Goal: Task Accomplishment & Management: Use online tool/utility

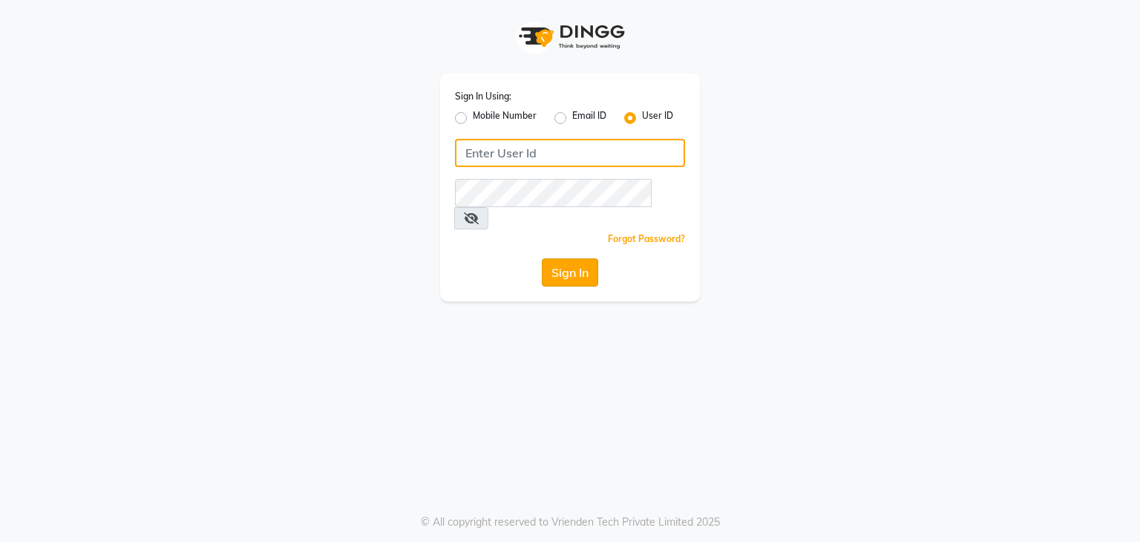
type input "e3605-01"
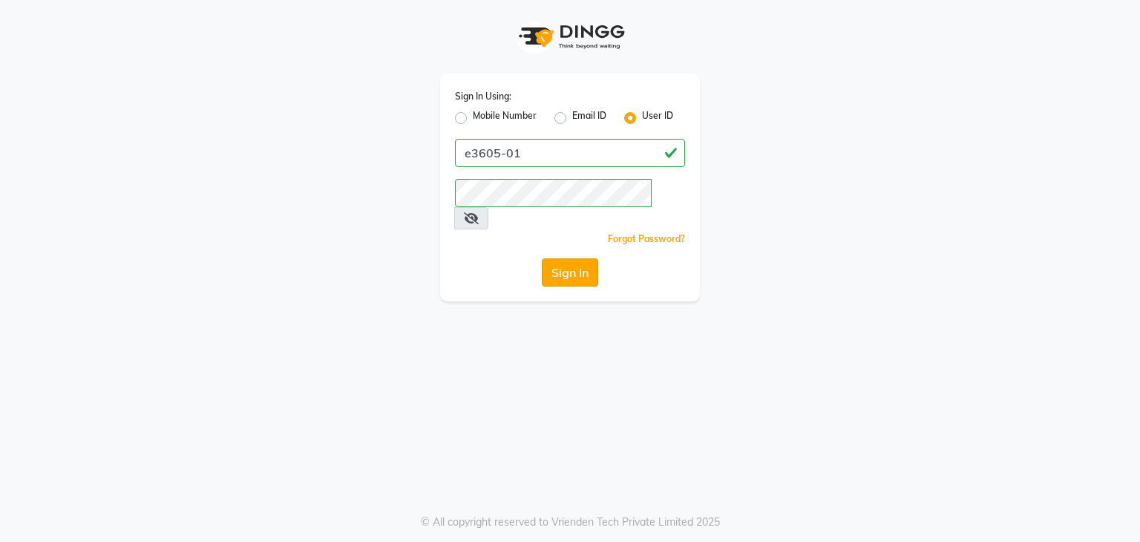
click at [574, 258] on button "Sign In" at bounding box center [570, 272] width 56 height 28
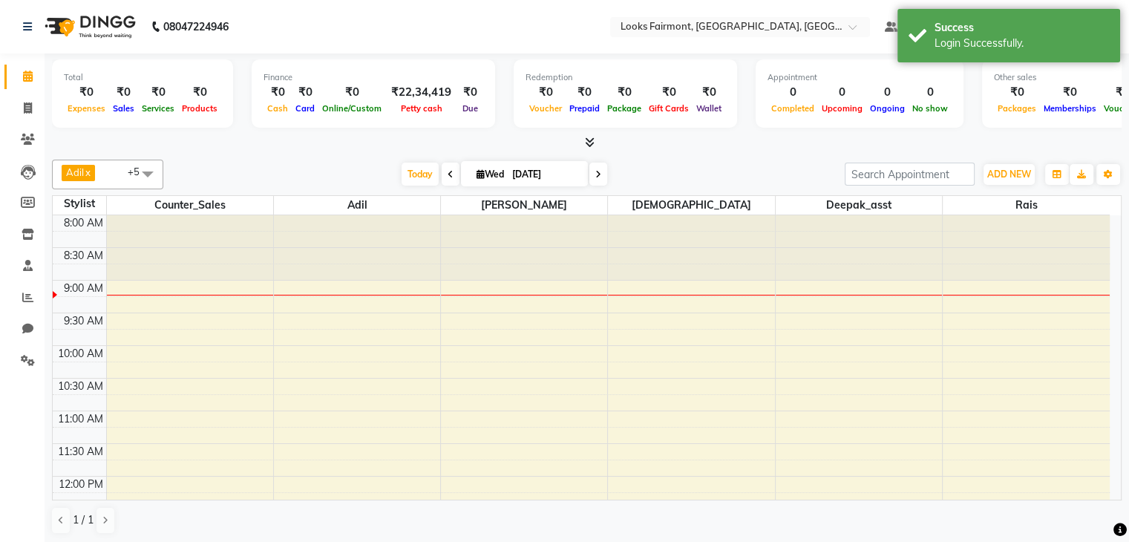
click at [588, 140] on icon at bounding box center [590, 142] width 10 height 11
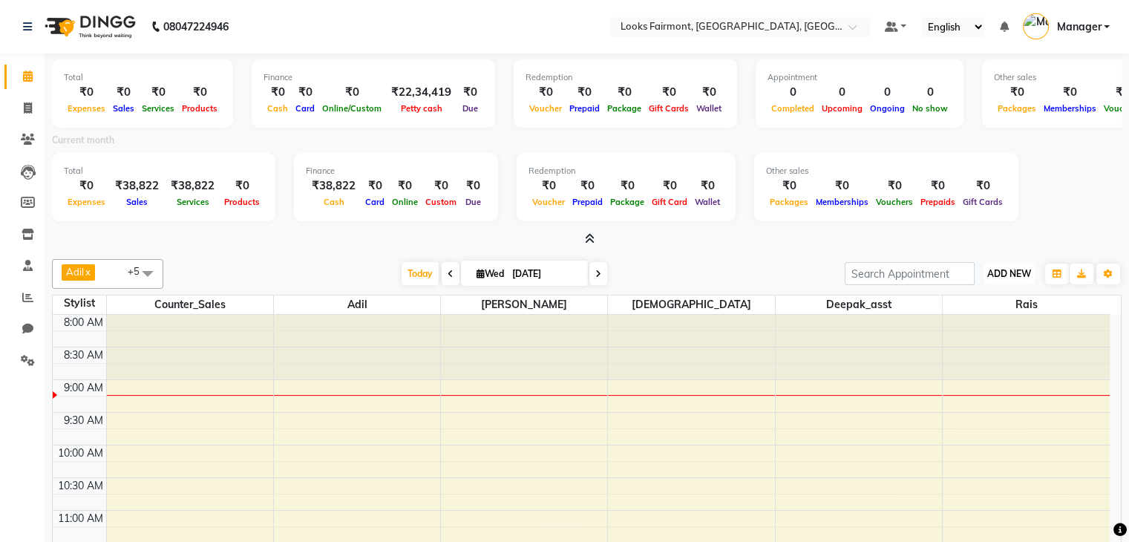
click at [1024, 269] on span "ADD NEW" at bounding box center [1009, 273] width 44 height 11
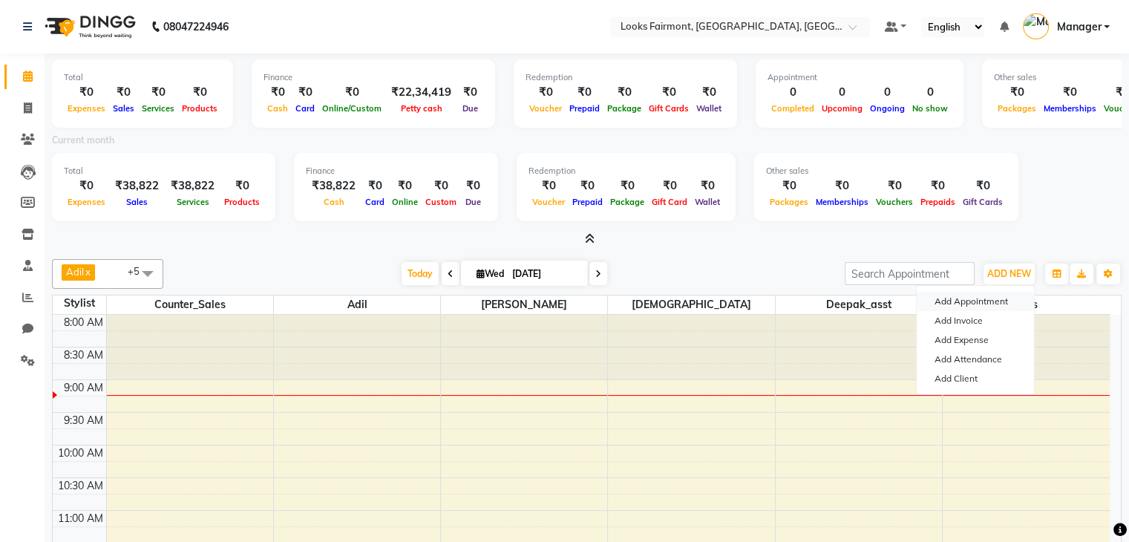
click at [979, 301] on button "Add Appointment" at bounding box center [974, 301] width 117 height 19
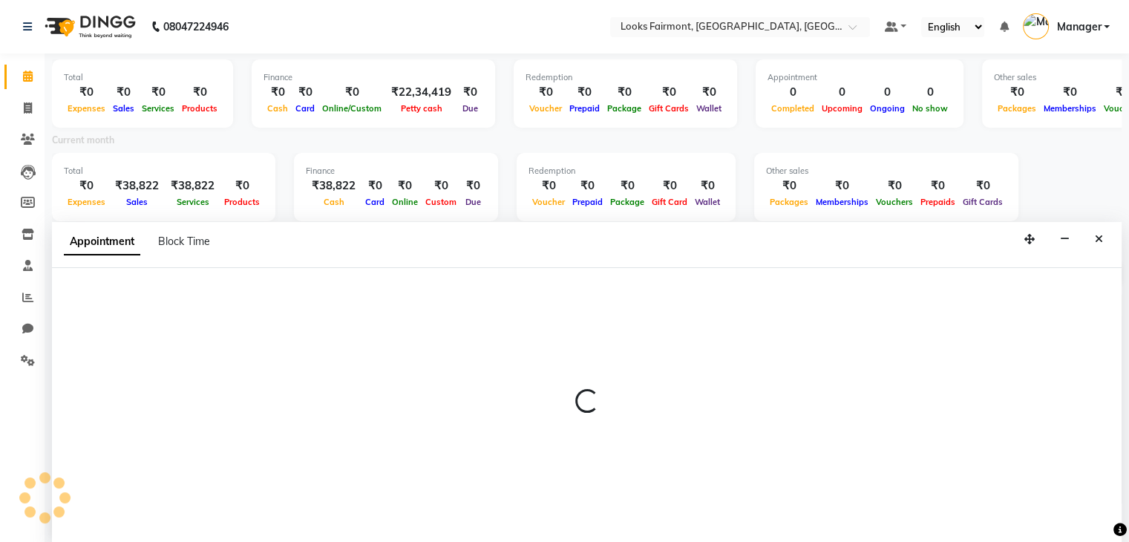
scroll to position [4, 0]
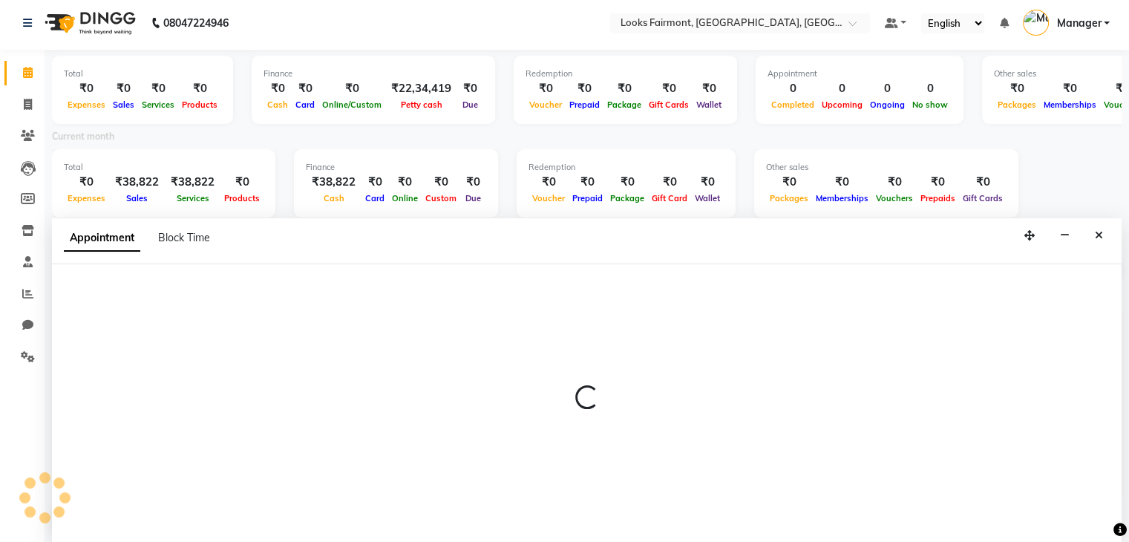
select select "540"
select select "tentative"
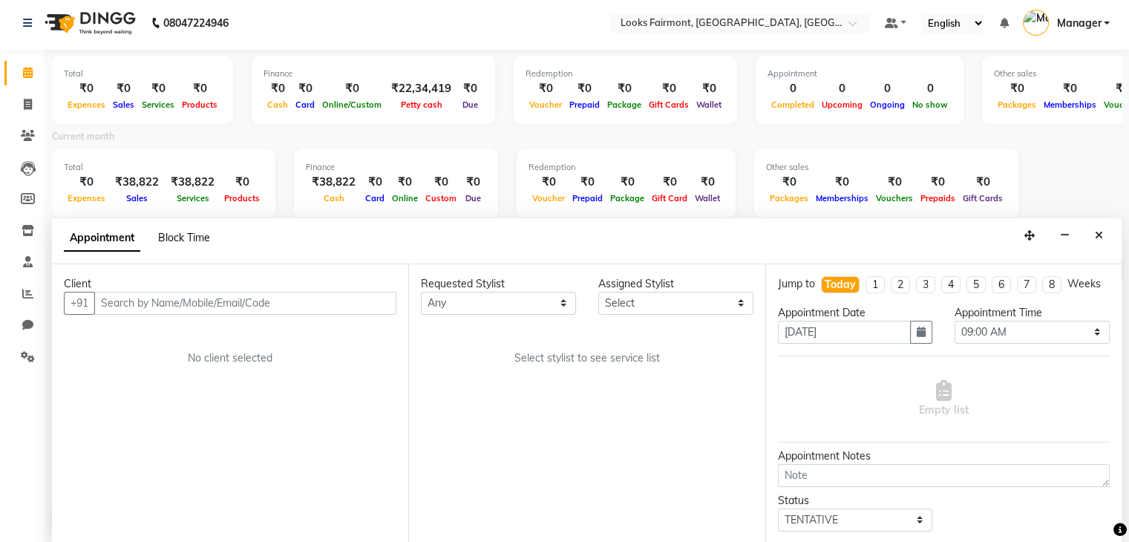
click at [185, 235] on span "Block Time" at bounding box center [184, 237] width 52 height 13
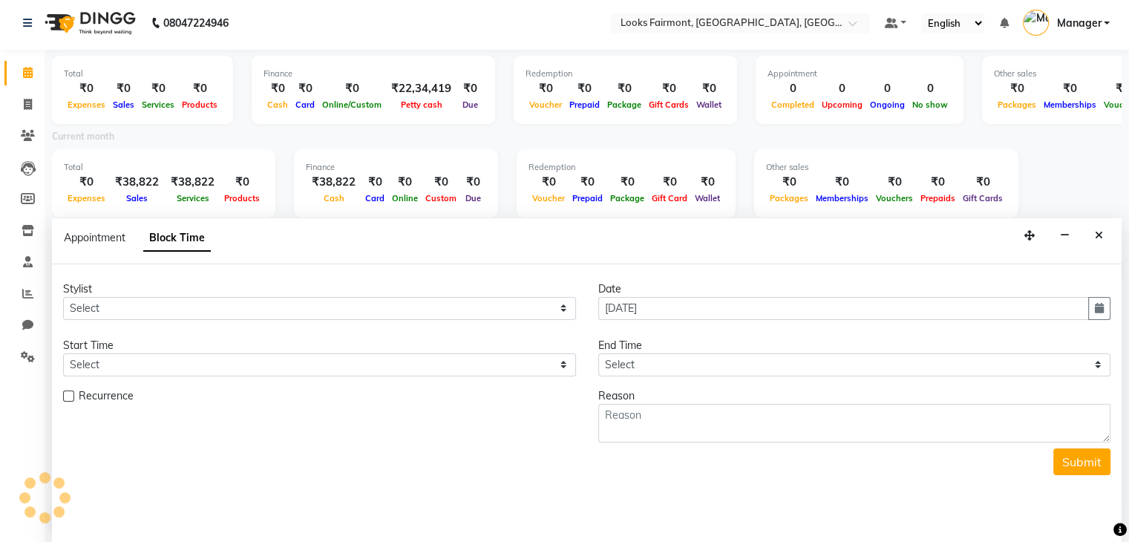
scroll to position [65, 0]
click at [202, 307] on select "Select [PERSON_NAME] Counter_Sales Deepak_asst Nisha [PERSON_NAME] Soring_mgr […" at bounding box center [319, 308] width 513 height 23
select select "76348"
click at [63, 297] on select "Select [PERSON_NAME] Counter_Sales Deepak_asst Nisha [PERSON_NAME] Soring_mgr […" at bounding box center [319, 308] width 513 height 23
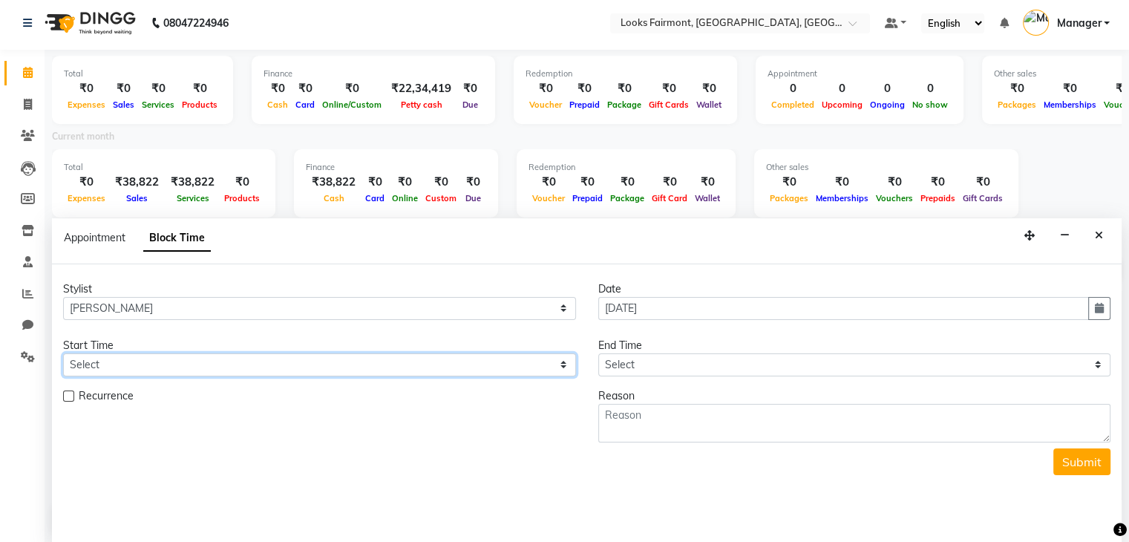
click at [308, 363] on select "Select 09:00 AM 09:15 AM 09:30 AM 09:45 AM 10:00 AM 10:15 AM 10:30 AM 10:45 AM …" at bounding box center [319, 364] width 513 height 23
select select "630"
click at [63, 353] on select "Select 09:00 AM 09:15 AM 09:30 AM 09:45 AM 10:00 AM 10:15 AM 10:30 AM 10:45 AM …" at bounding box center [319, 364] width 513 height 23
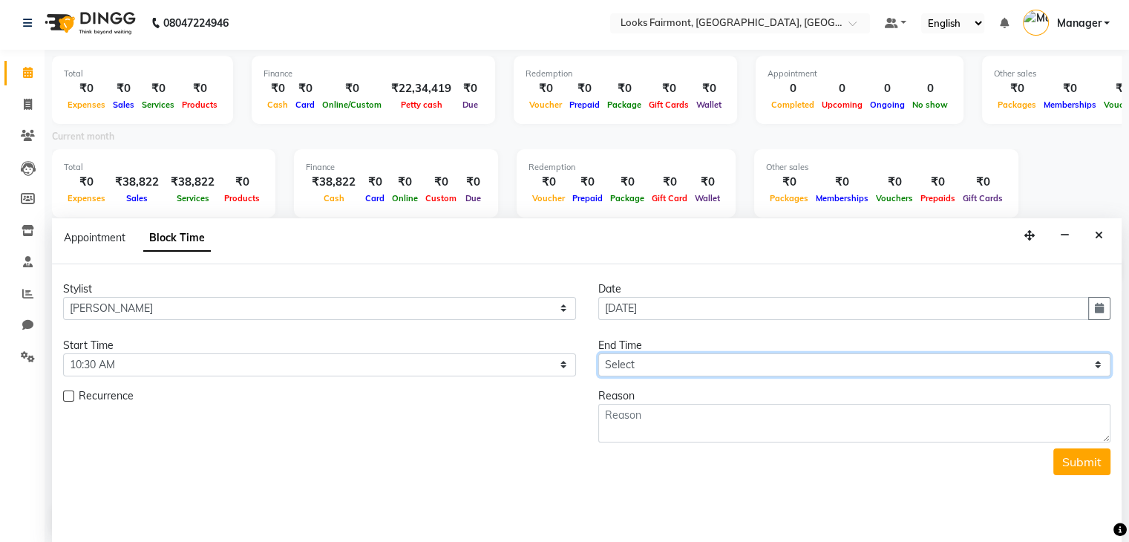
click at [671, 355] on select "Select 09:00 AM 09:15 AM 09:30 AM 09:45 AM 10:00 AM 10:15 AM 10:30 AM 10:45 AM …" at bounding box center [854, 364] width 513 height 23
select select "690"
click at [598, 353] on select "Select 09:00 AM 09:15 AM 09:30 AM 09:45 AM 10:00 AM 10:15 AM 10:30 AM 10:45 AM …" at bounding box center [854, 364] width 513 height 23
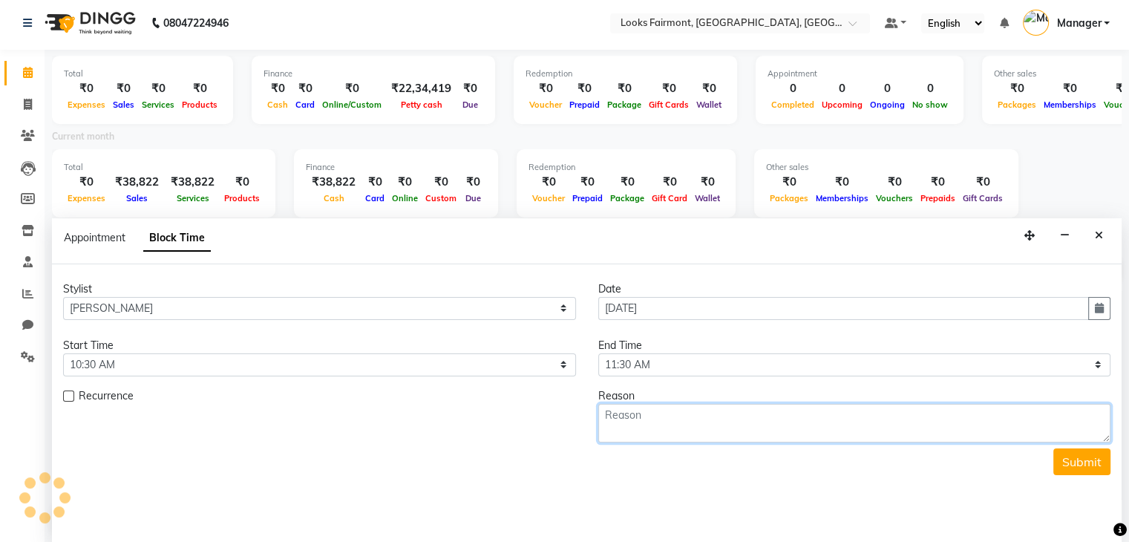
click at [613, 415] on textarea at bounding box center [854, 423] width 513 height 39
type textarea "730 lozi colour"
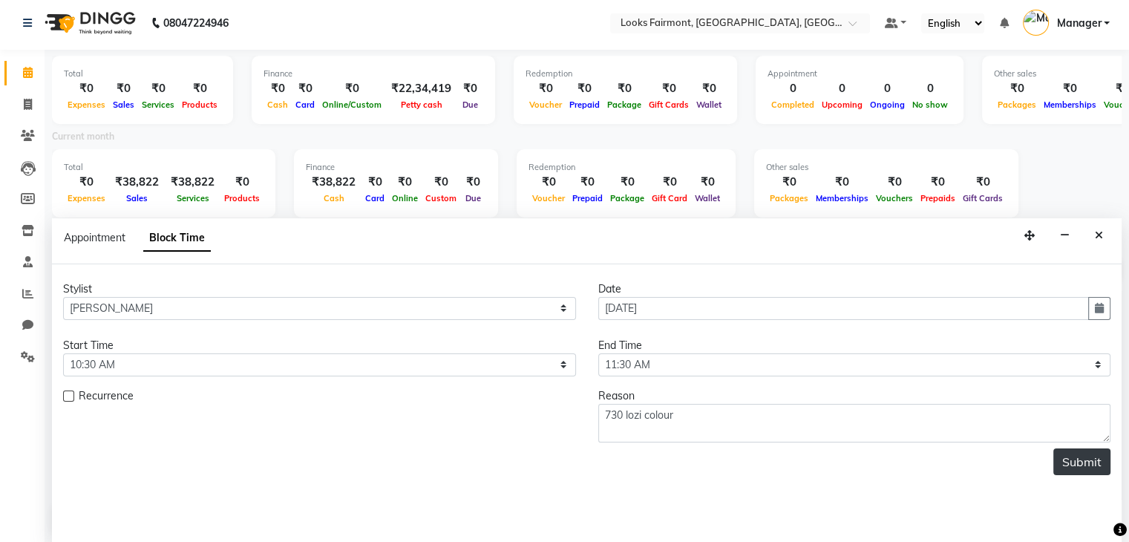
click at [1074, 452] on button "Submit" at bounding box center [1081, 461] width 57 height 27
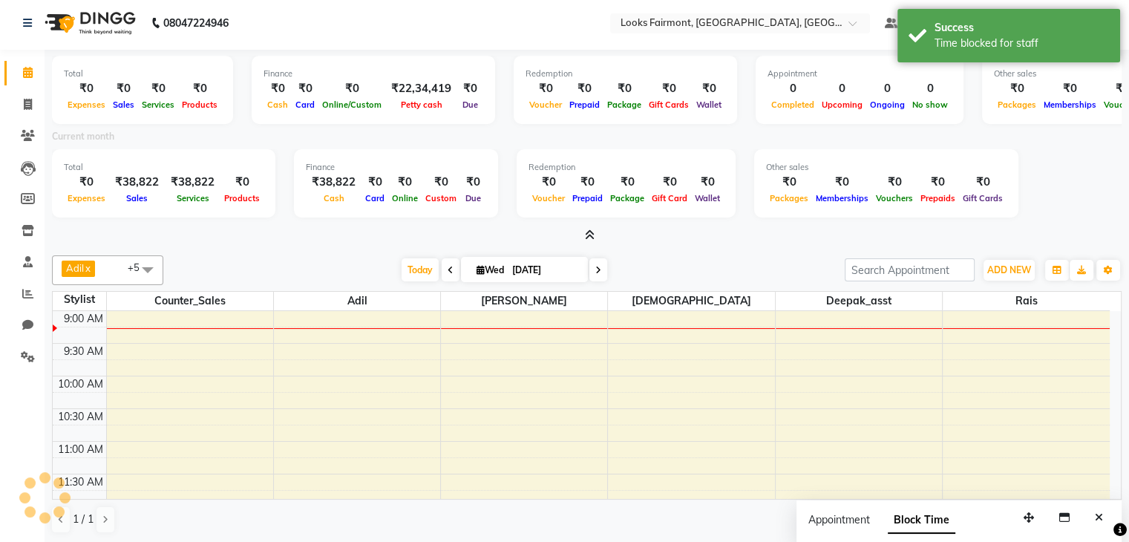
scroll to position [0, 0]
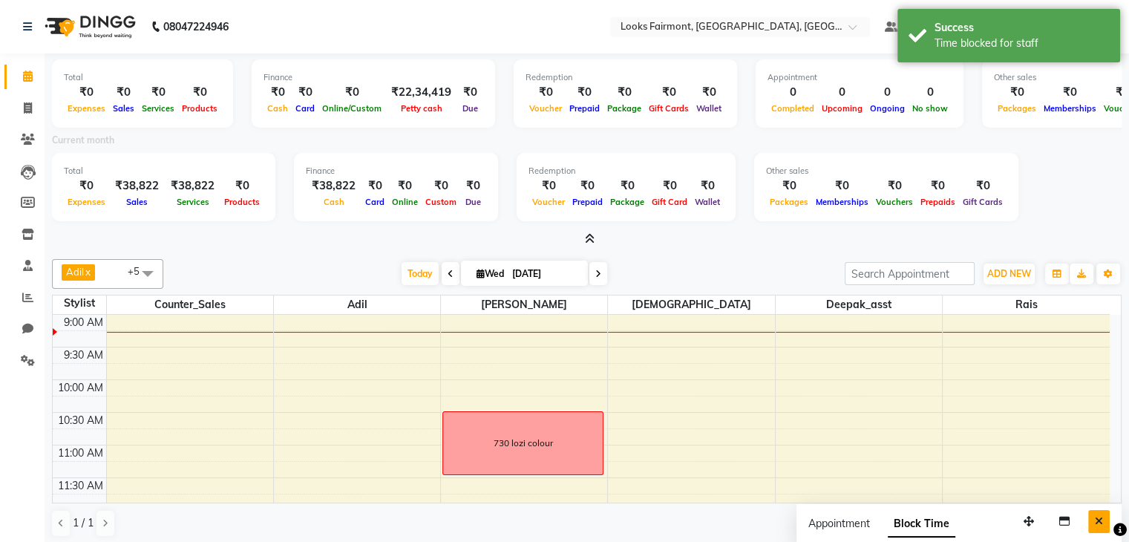
click at [1097, 516] on icon "Close" at bounding box center [1098, 521] width 8 height 10
click at [1118, 529] on icon at bounding box center [1119, 529] width 13 height 13
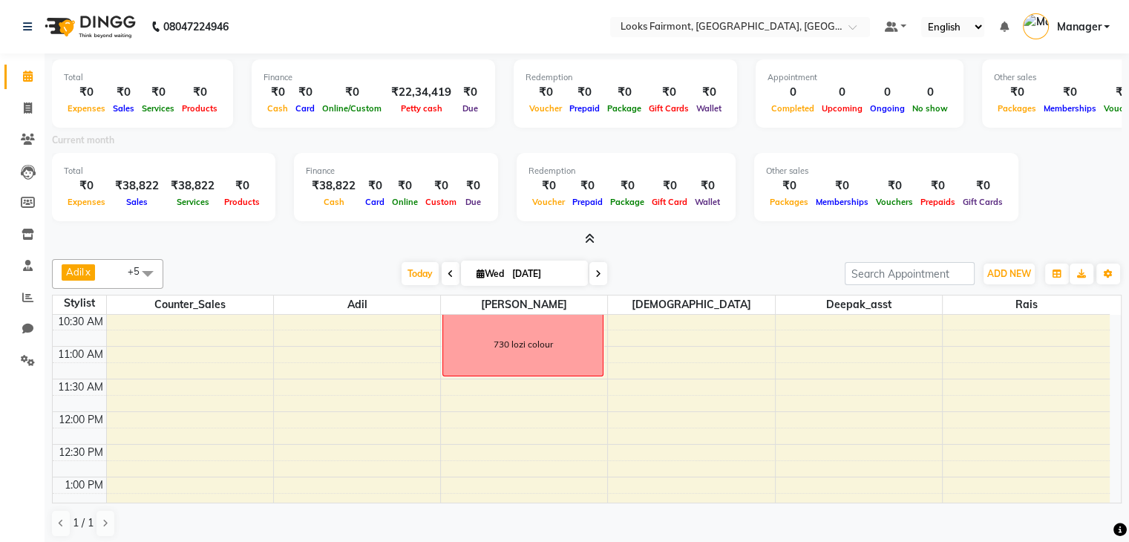
scroll to position [90, 0]
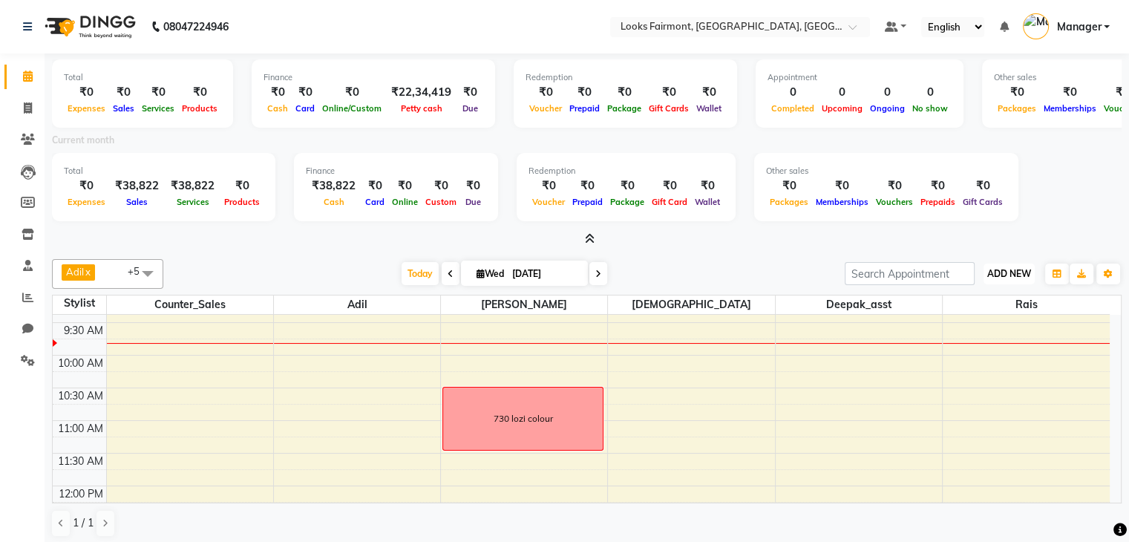
click at [991, 271] on span "ADD NEW" at bounding box center [1009, 273] width 44 height 11
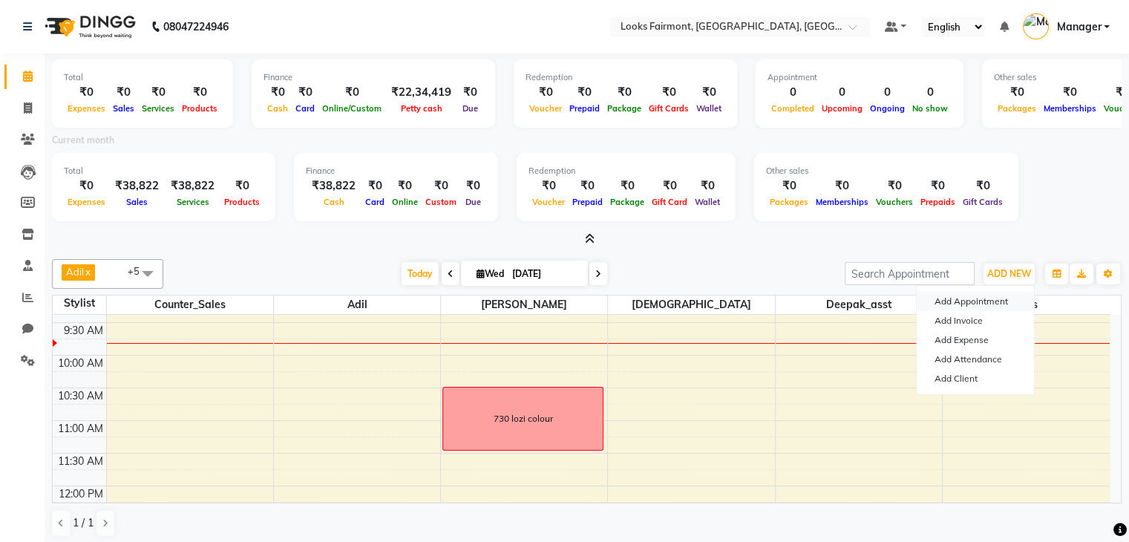
click at [981, 301] on button "Add Appointment" at bounding box center [974, 301] width 117 height 19
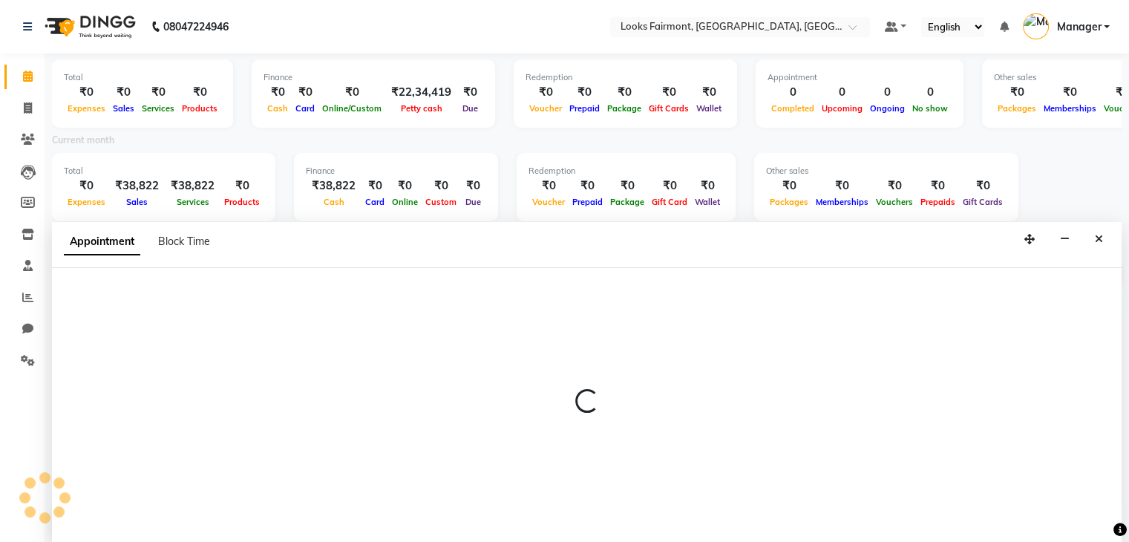
scroll to position [4, 0]
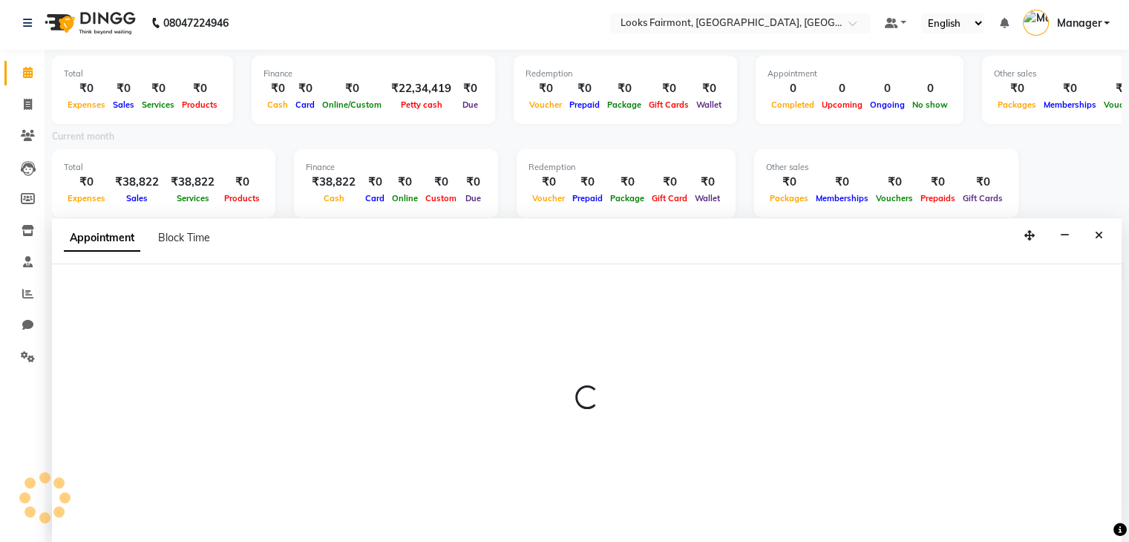
select select "tentative"
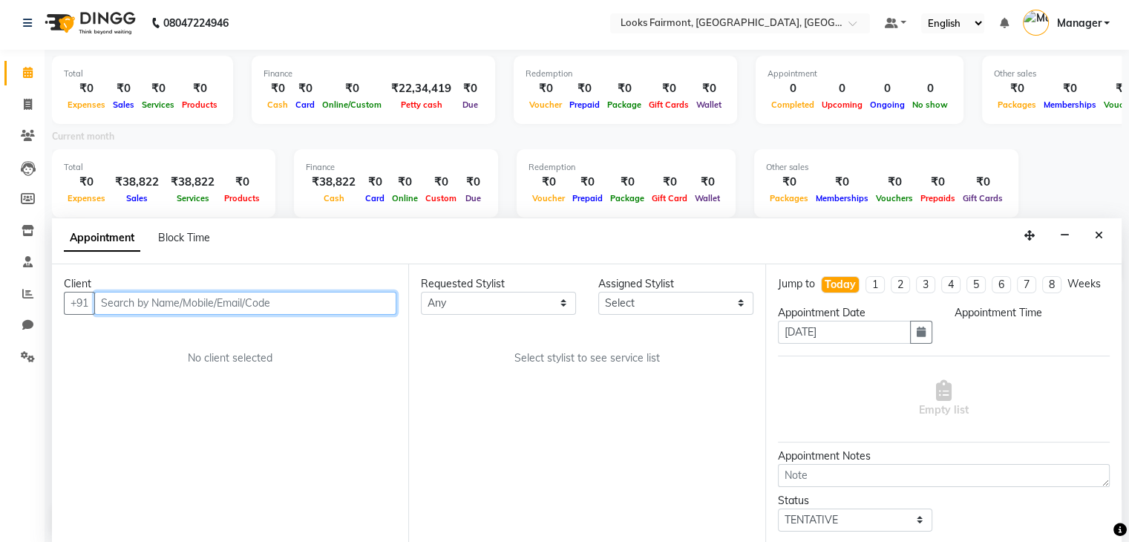
select select "540"
click at [197, 235] on span "Block Time" at bounding box center [184, 237] width 52 height 13
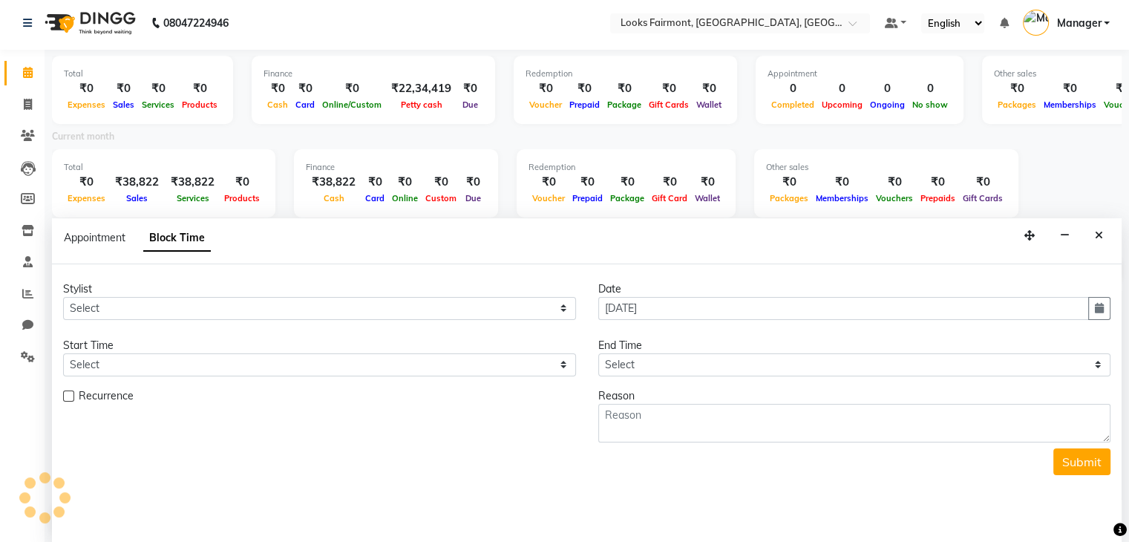
scroll to position [65, 0]
click at [188, 310] on select "Select [PERSON_NAME] Counter_Sales Deepak_asst Nisha [PERSON_NAME] Soring_mgr […" at bounding box center [319, 308] width 513 height 23
select select "76348"
click at [63, 297] on select "Select [PERSON_NAME] Counter_Sales Deepak_asst Nisha [PERSON_NAME] Soring_mgr […" at bounding box center [319, 308] width 513 height 23
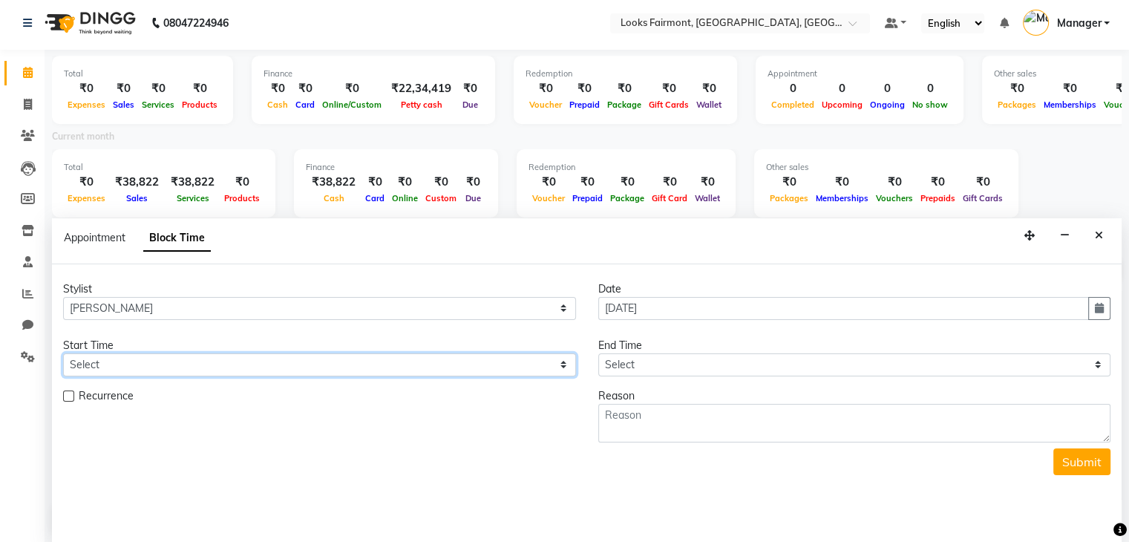
drag, startPoint x: 229, startPoint y: 358, endPoint x: 237, endPoint y: 354, distance: 9.3
click at [229, 358] on select "Select 09:00 AM 09:15 AM 09:30 AM 09:45 AM 10:00 AM 10:15 AM 10:30 AM 10:45 AM …" at bounding box center [319, 364] width 513 height 23
select select "630"
click at [63, 353] on select "Select 09:00 AM 09:15 AM 09:30 AM 09:45 AM 10:00 AM 10:15 AM 10:30 AM 10:45 AM …" at bounding box center [319, 364] width 513 height 23
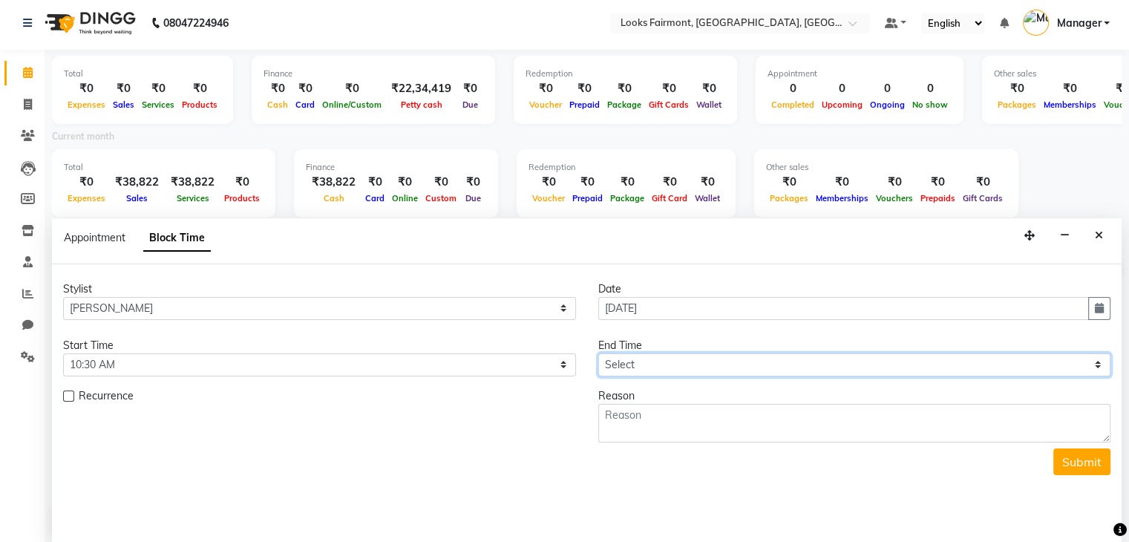
click at [661, 354] on select "Select 09:00 AM 09:15 AM 09:30 AM 09:45 AM 10:00 AM 10:15 AM 10:30 AM 10:45 AM …" at bounding box center [854, 364] width 513 height 23
select select "690"
click at [598, 353] on select "Select 09:00 AM 09:15 AM 09:30 AM 09:45 AM 10:00 AM 10:15 AM 10:30 AM 10:45 AM …" at bounding box center [854, 364] width 513 height 23
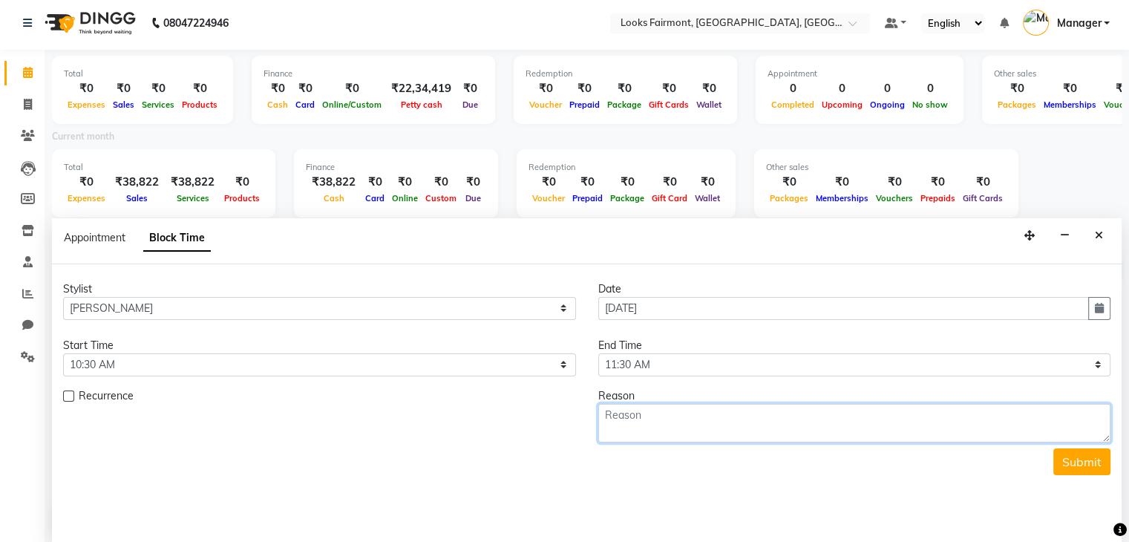
click at [689, 418] on textarea at bounding box center [854, 423] width 513 height 39
type textarea "445 bread trim"
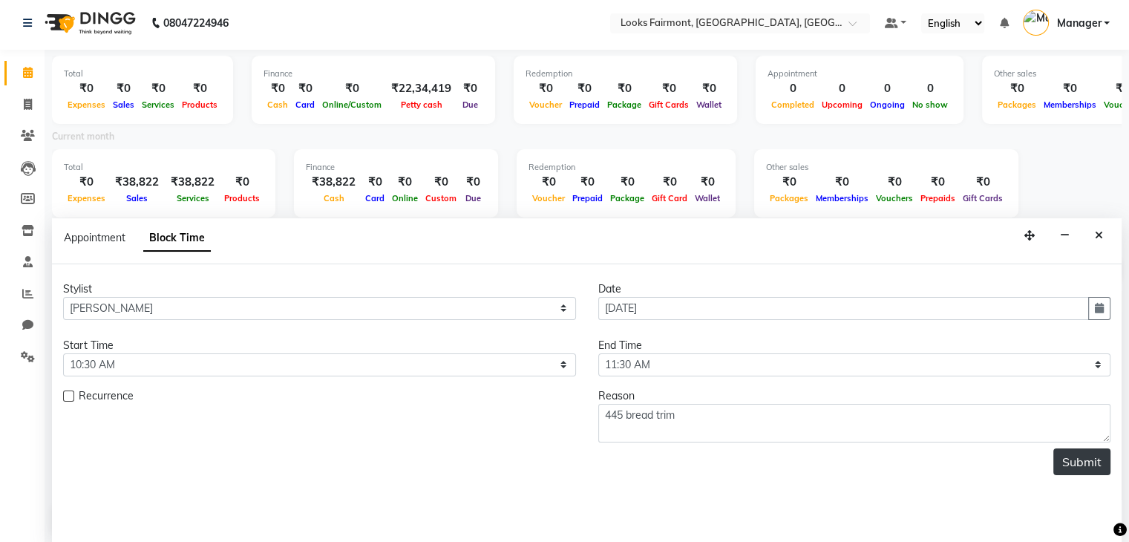
click at [1084, 465] on button "Submit" at bounding box center [1081, 461] width 57 height 27
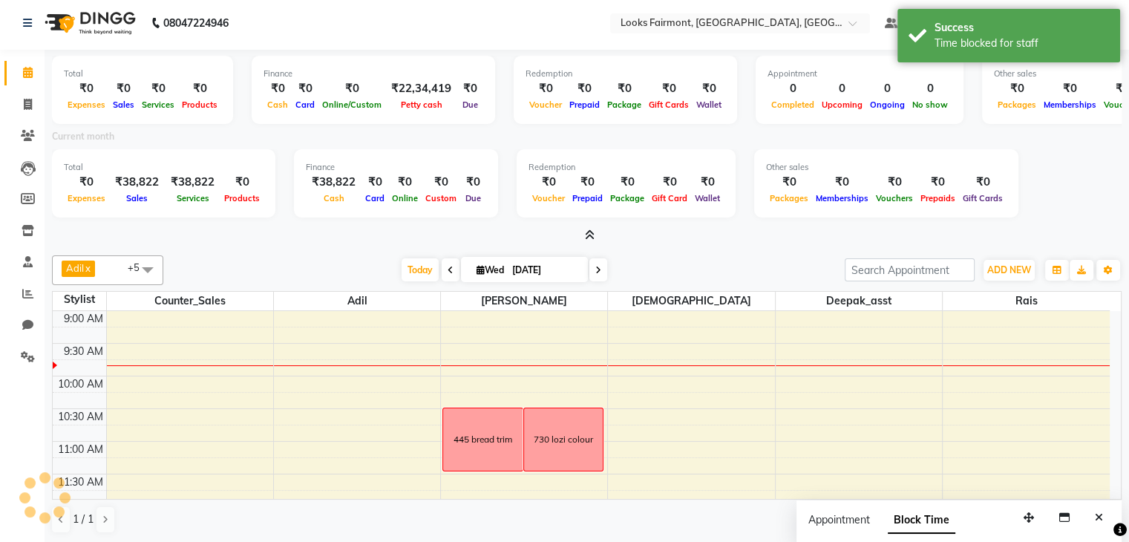
scroll to position [0, 0]
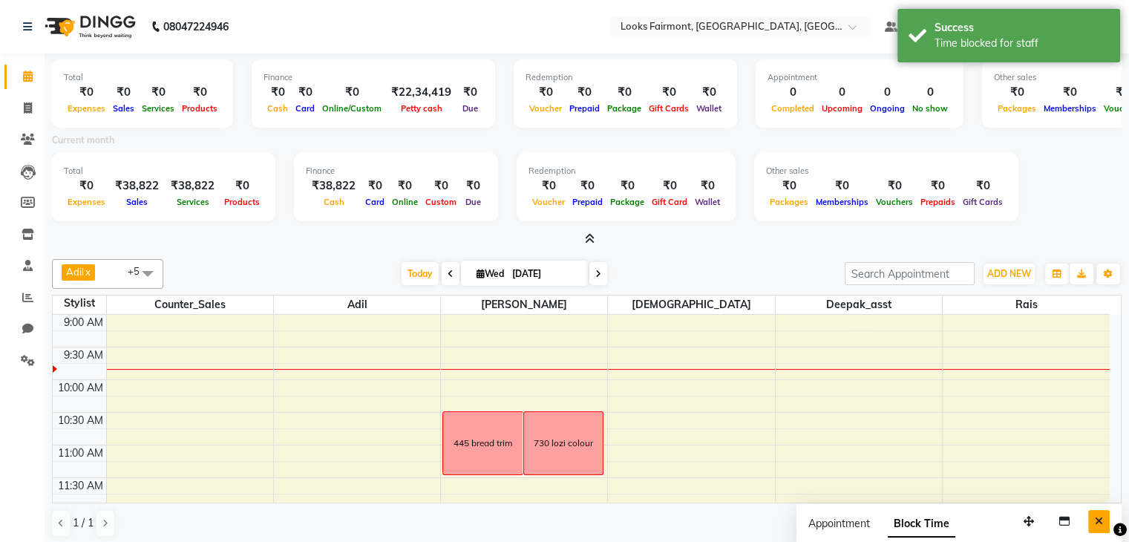
click at [1098, 516] on icon "Close" at bounding box center [1098, 521] width 8 height 10
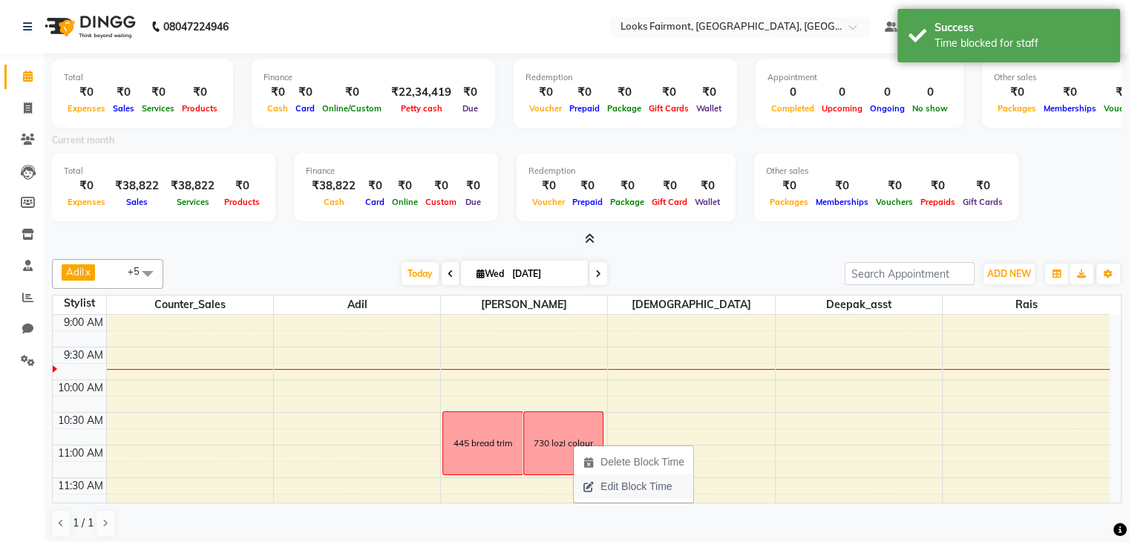
click at [628, 489] on span "Edit Block Time" at bounding box center [635, 487] width 71 height 16
select select "76348"
select select "630"
select select "690"
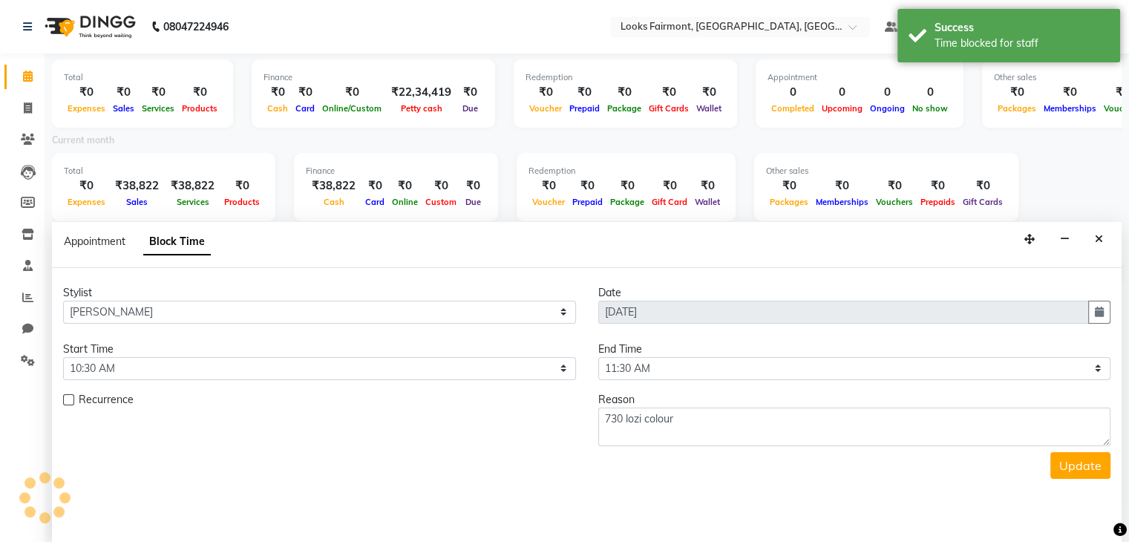
scroll to position [4, 0]
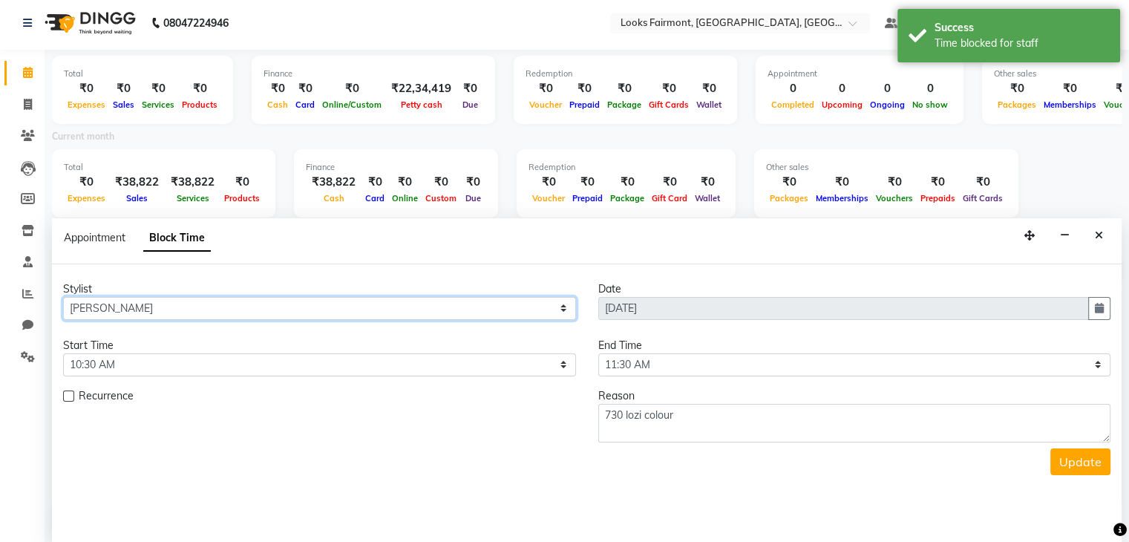
click at [280, 309] on select "Select [PERSON_NAME] Counter_Sales Deepak_asst Nisha [PERSON_NAME] Soring_mgr […" at bounding box center [319, 308] width 513 height 23
select select "85721"
click at [63, 297] on select "Select [PERSON_NAME] Counter_Sales Deepak_asst Nisha [PERSON_NAME] Soring_mgr […" at bounding box center [319, 308] width 513 height 23
click at [1066, 461] on button "Update" at bounding box center [1080, 461] width 60 height 27
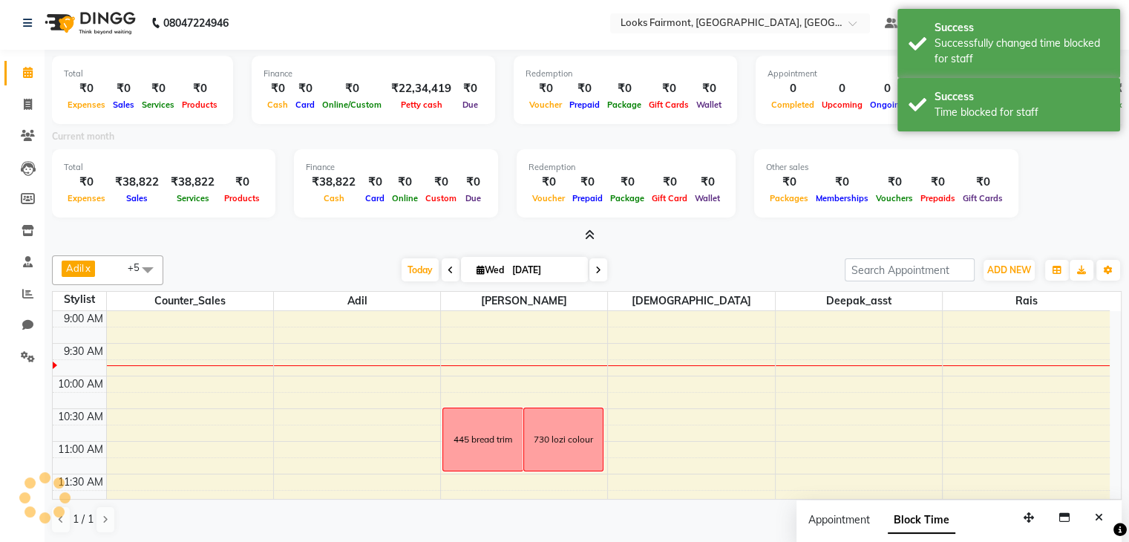
scroll to position [0, 0]
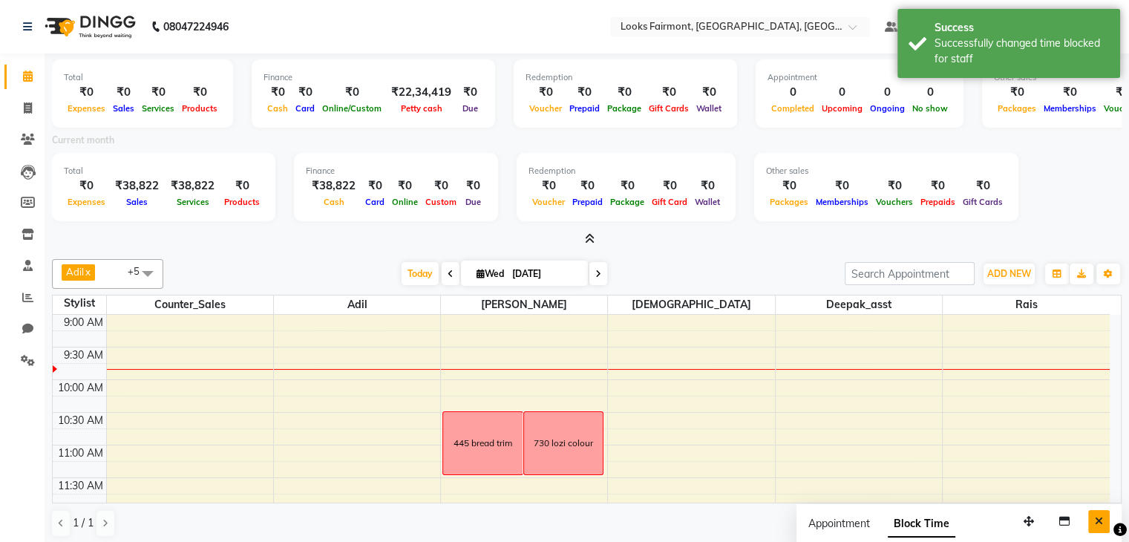
click at [1104, 518] on button "Close" at bounding box center [1099, 521] width 22 height 23
